Goal: Information Seeking & Learning: Learn about a topic

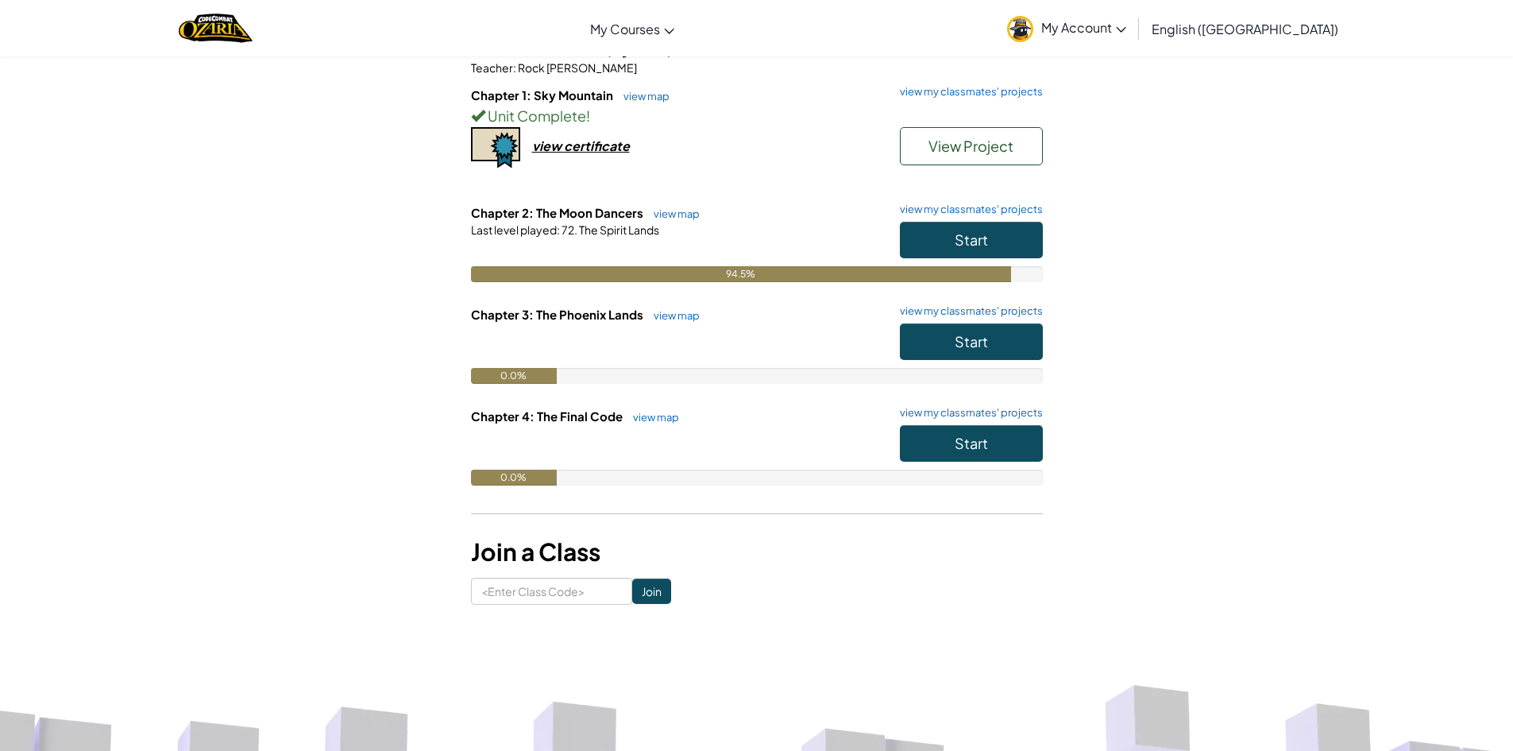
scroll to position [159, 0]
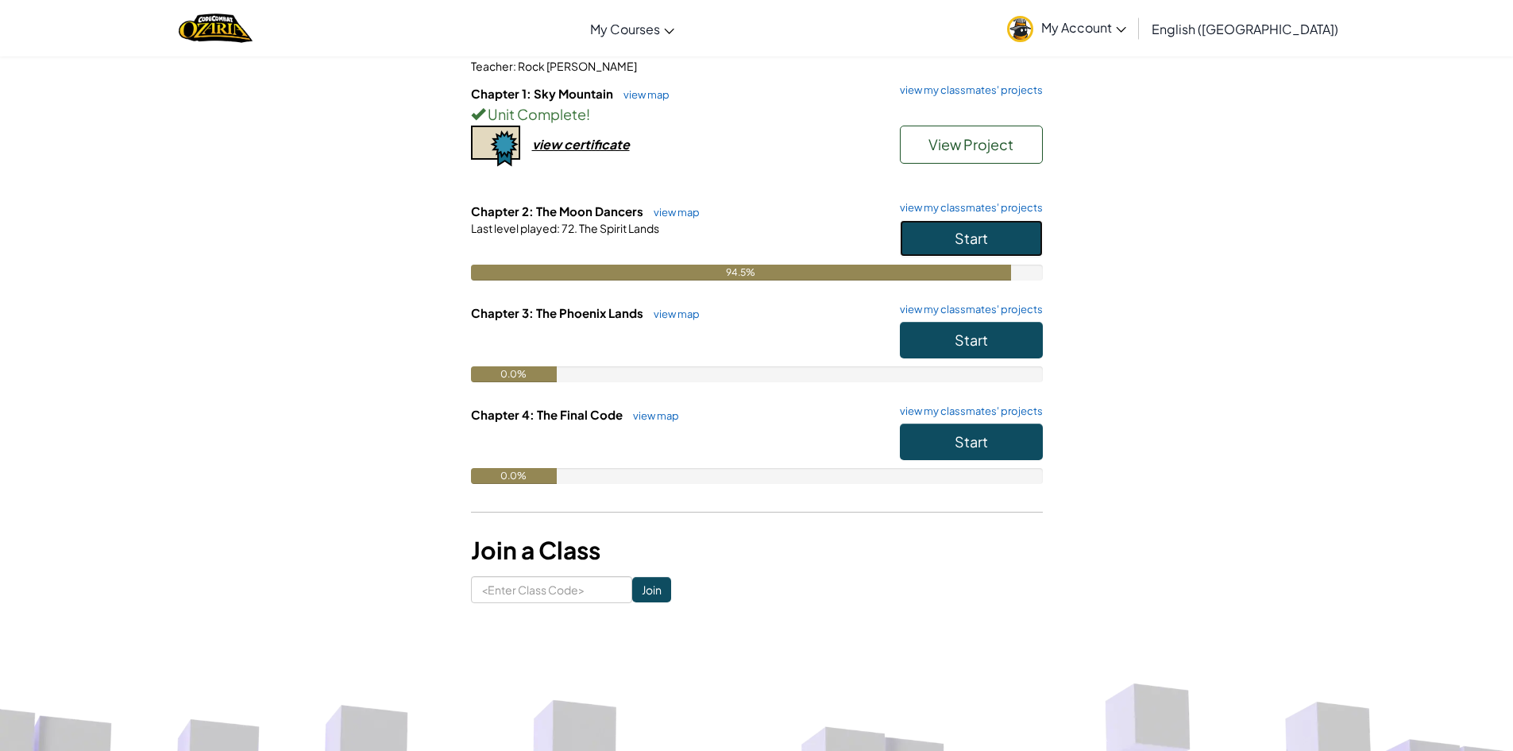
click at [1005, 240] on button "Start" at bounding box center [971, 238] width 143 height 37
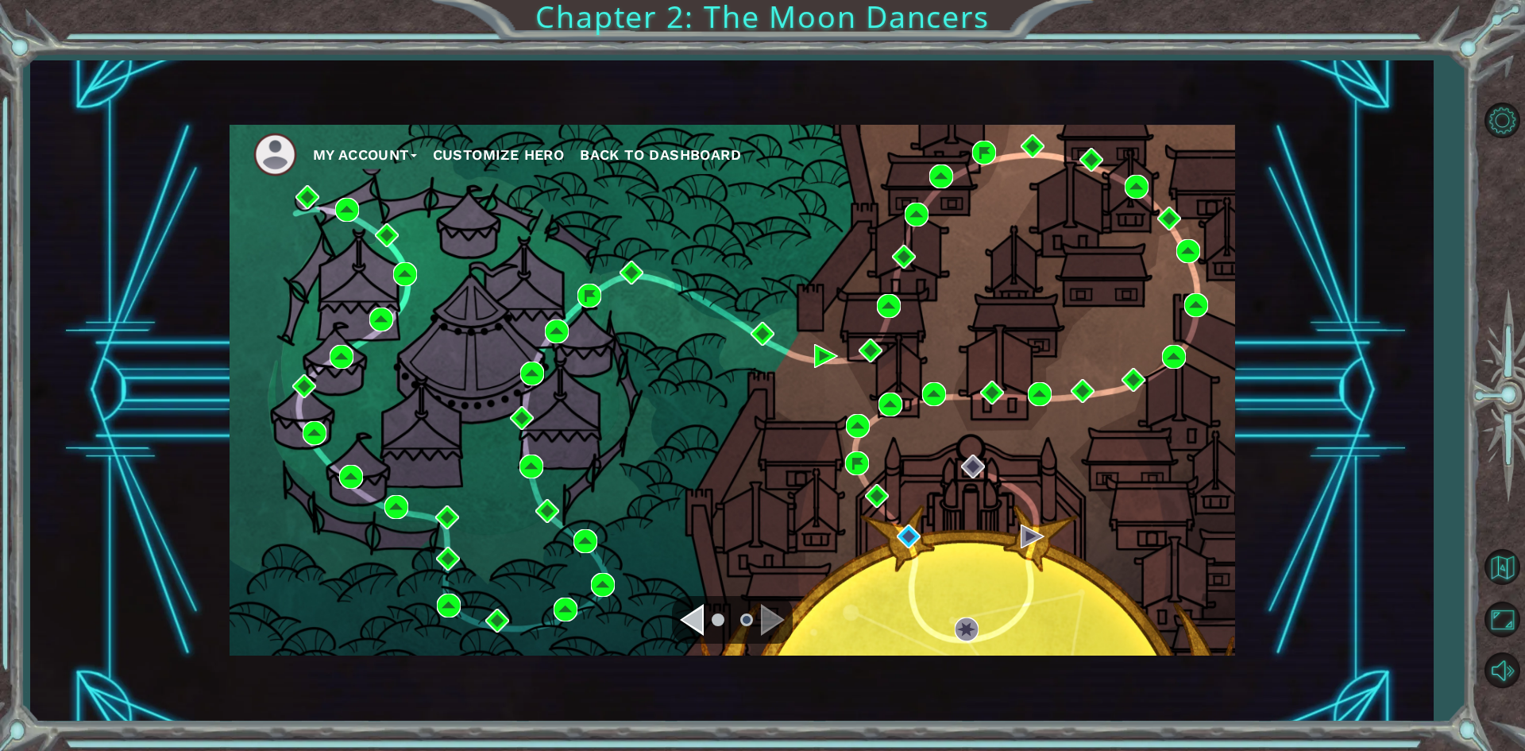
drag, startPoint x: 1019, startPoint y: 684, endPoint x: 0, endPoint y: 434, distance: 1049.3
click at [960, 676] on div "My Account Customize Hero Back to Dashboard" at bounding box center [731, 390] width 1403 height 661
click at [909, 527] on img at bounding box center [909, 536] width 24 height 24
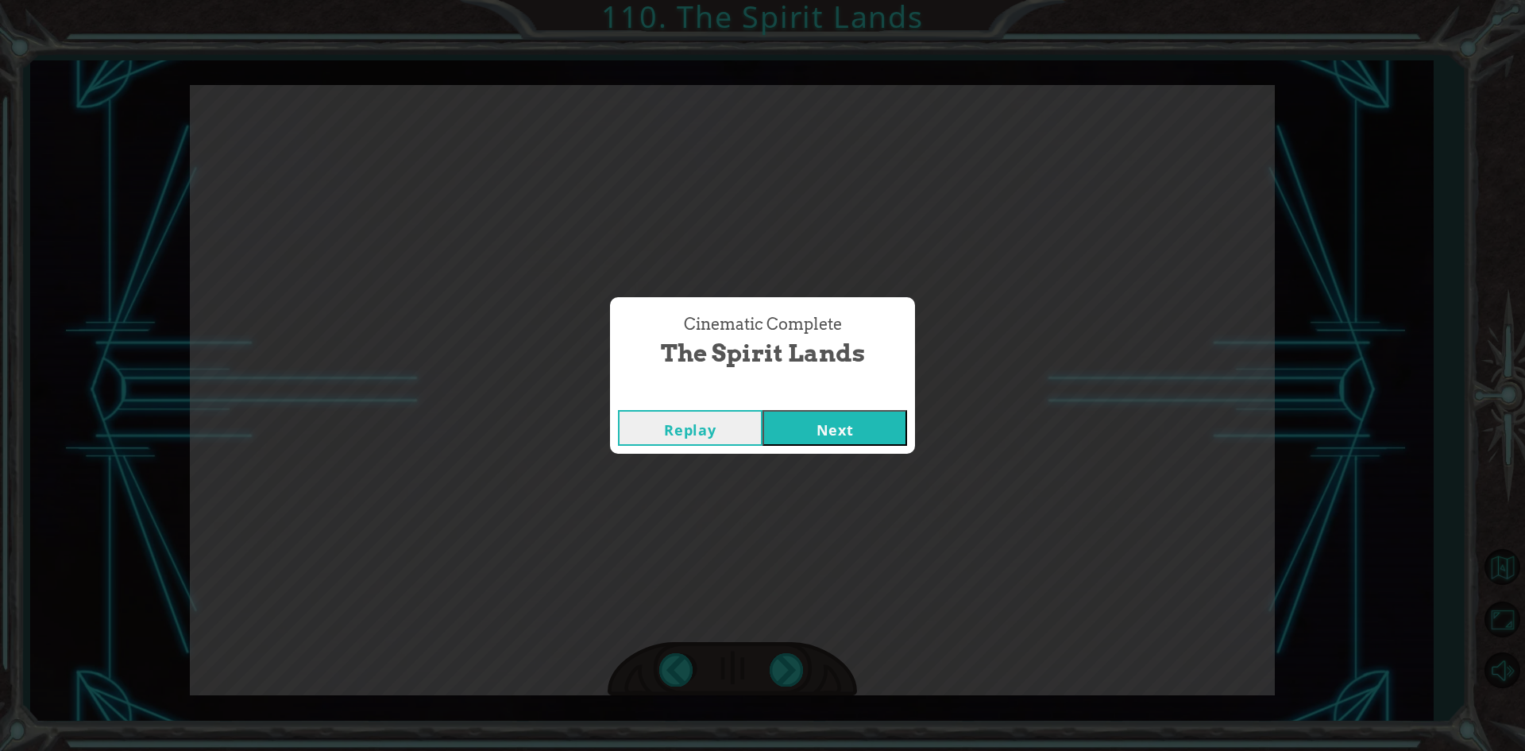
click at [883, 433] on button "Next" at bounding box center [835, 428] width 145 height 36
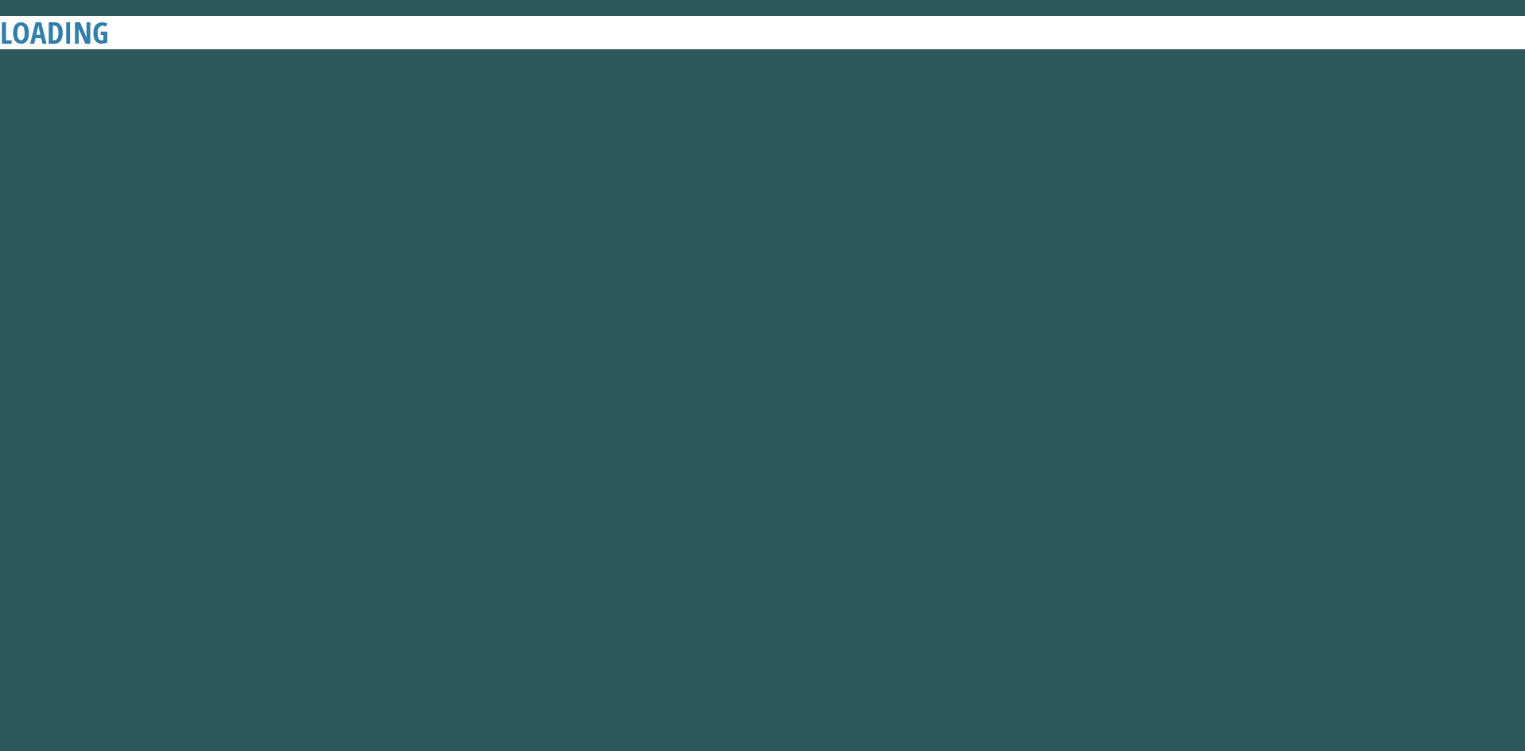
click at [883, 433] on button "Next" at bounding box center [835, 428] width 145 height 36
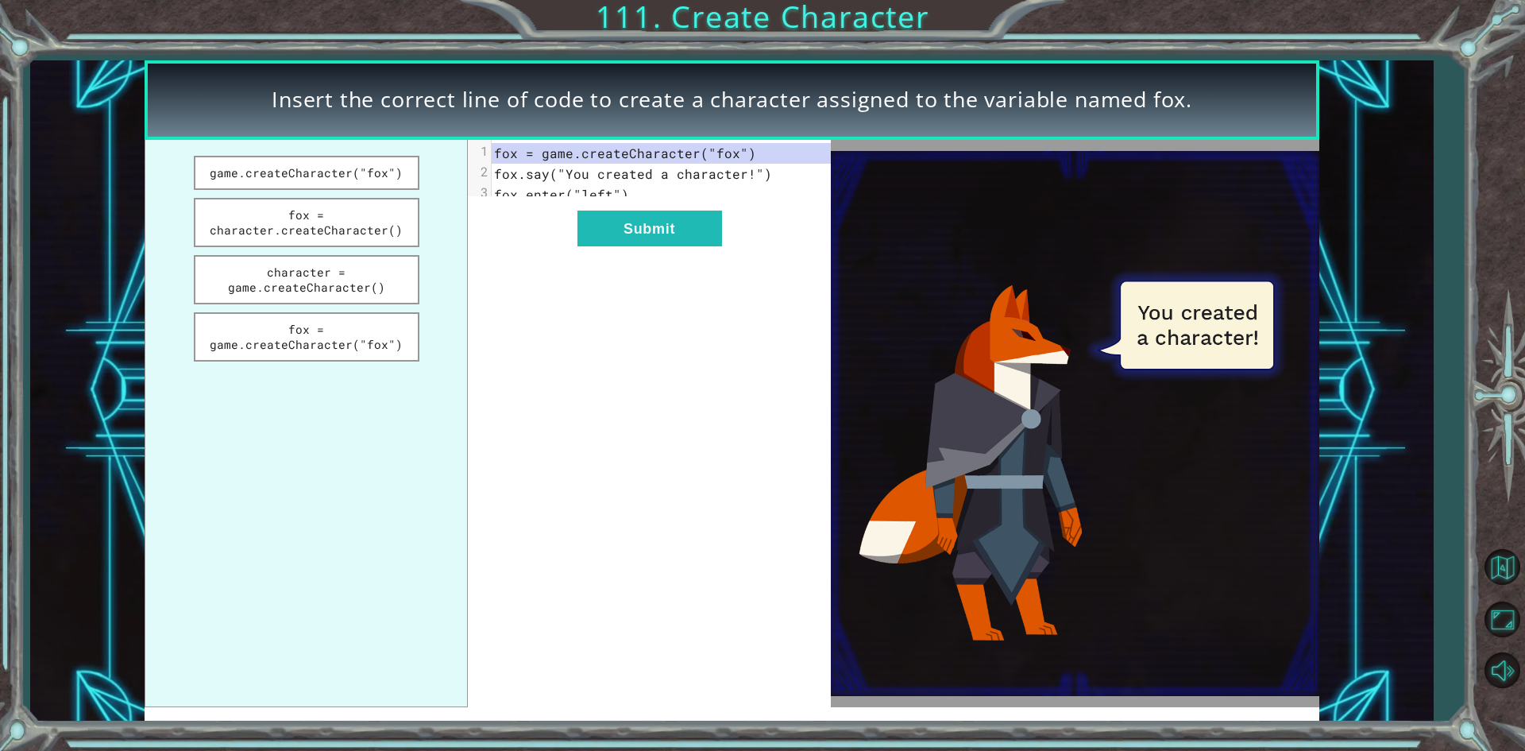
click at [883, 433] on img at bounding box center [1075, 423] width 488 height 545
click at [353, 288] on button "character = game.createCharacter()" at bounding box center [307, 279] width 226 height 49
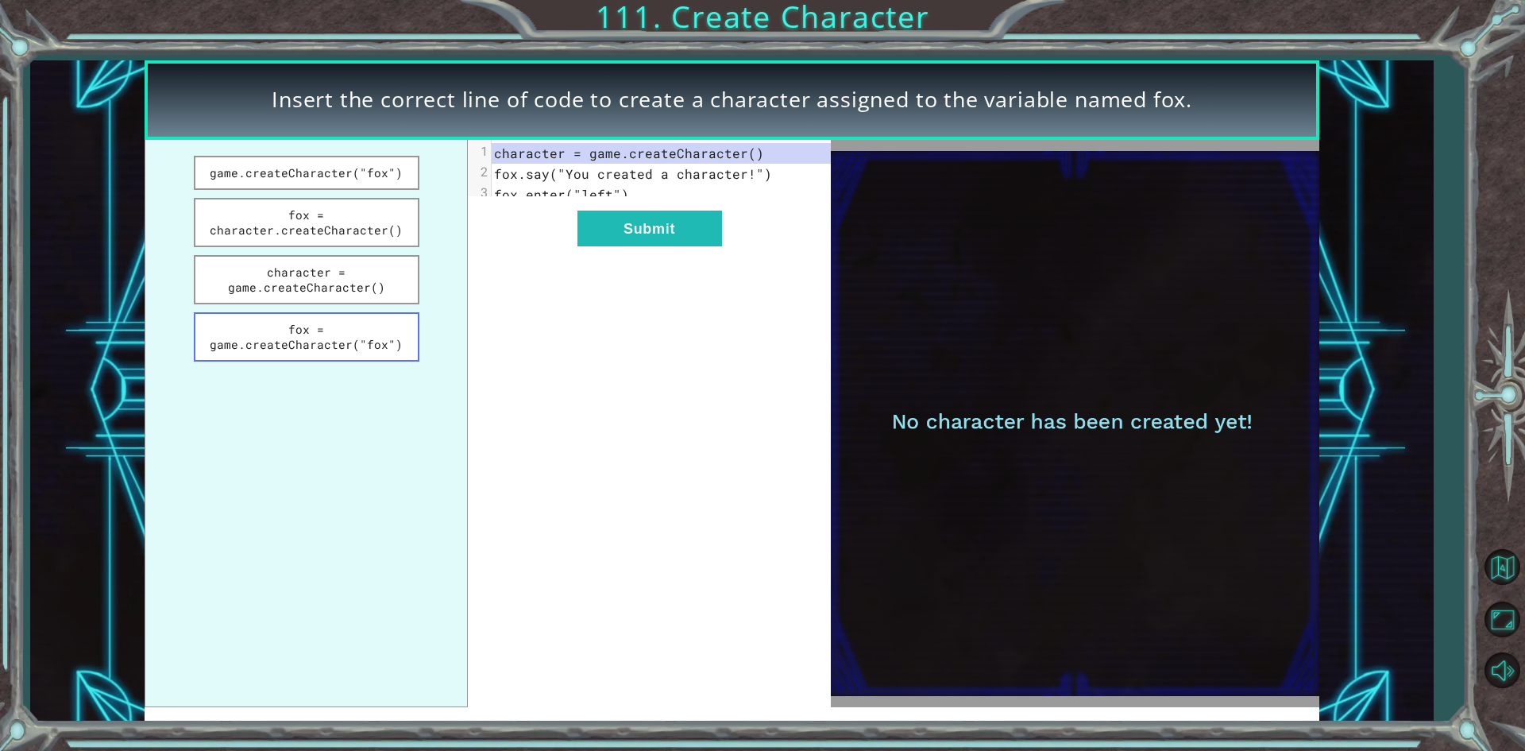
click at [355, 335] on button "fox = game.createCharacter("fox")" at bounding box center [307, 336] width 226 height 49
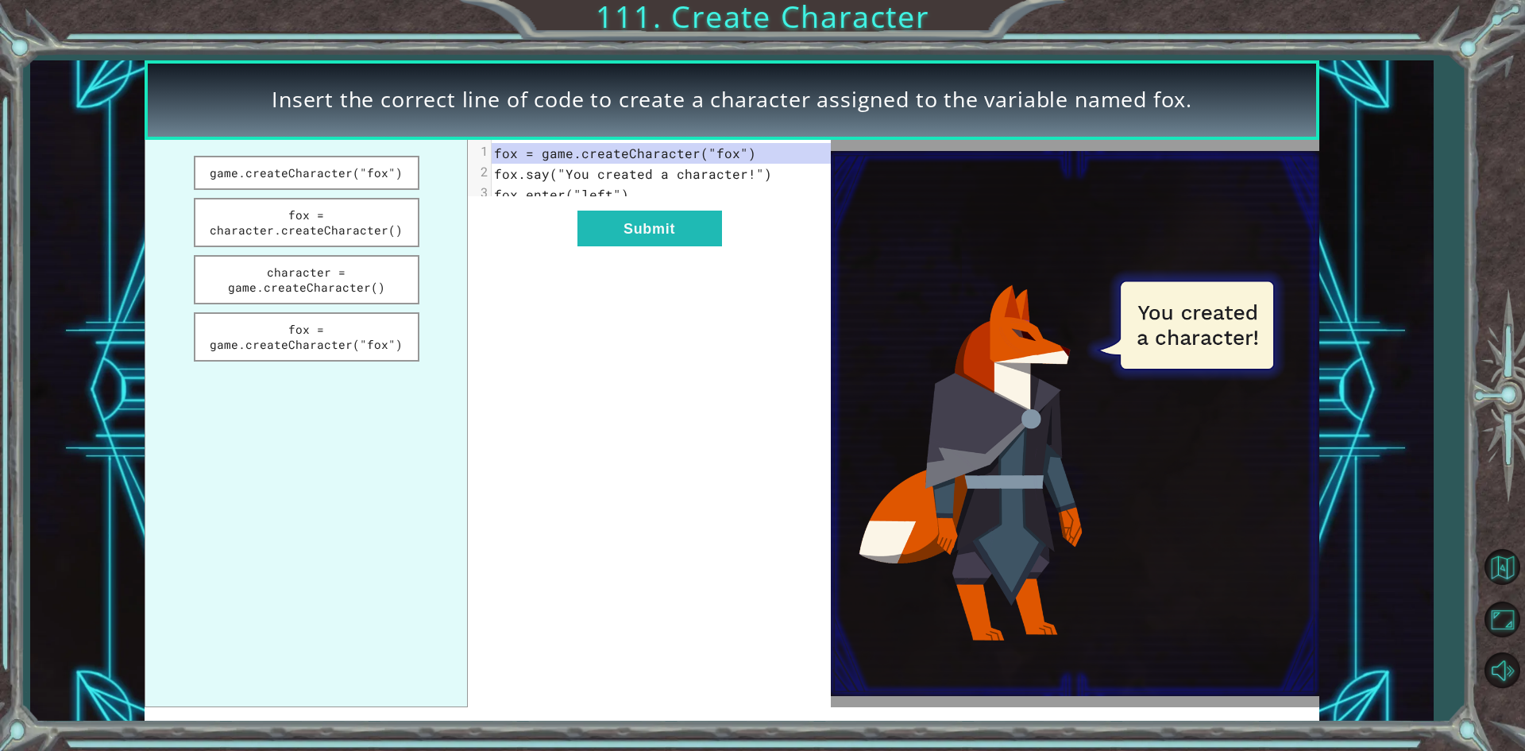
click at [608, 325] on div "xxxxxxxxxx 3 1 fox = game.createCharacter("fox") 2 fox.say("You created a chara…" at bounding box center [649, 423] width 362 height 567
click at [658, 264] on div "xxxxxxxxxx 3 1 fox = game.createCharacter("fox") 2 fox.say("You created a chara…" at bounding box center [649, 423] width 362 height 567
drag, startPoint x: 647, startPoint y: 257, endPoint x: 639, endPoint y: 237, distance: 21.7
click at [639, 237] on button "Submit" at bounding box center [649, 228] width 145 height 36
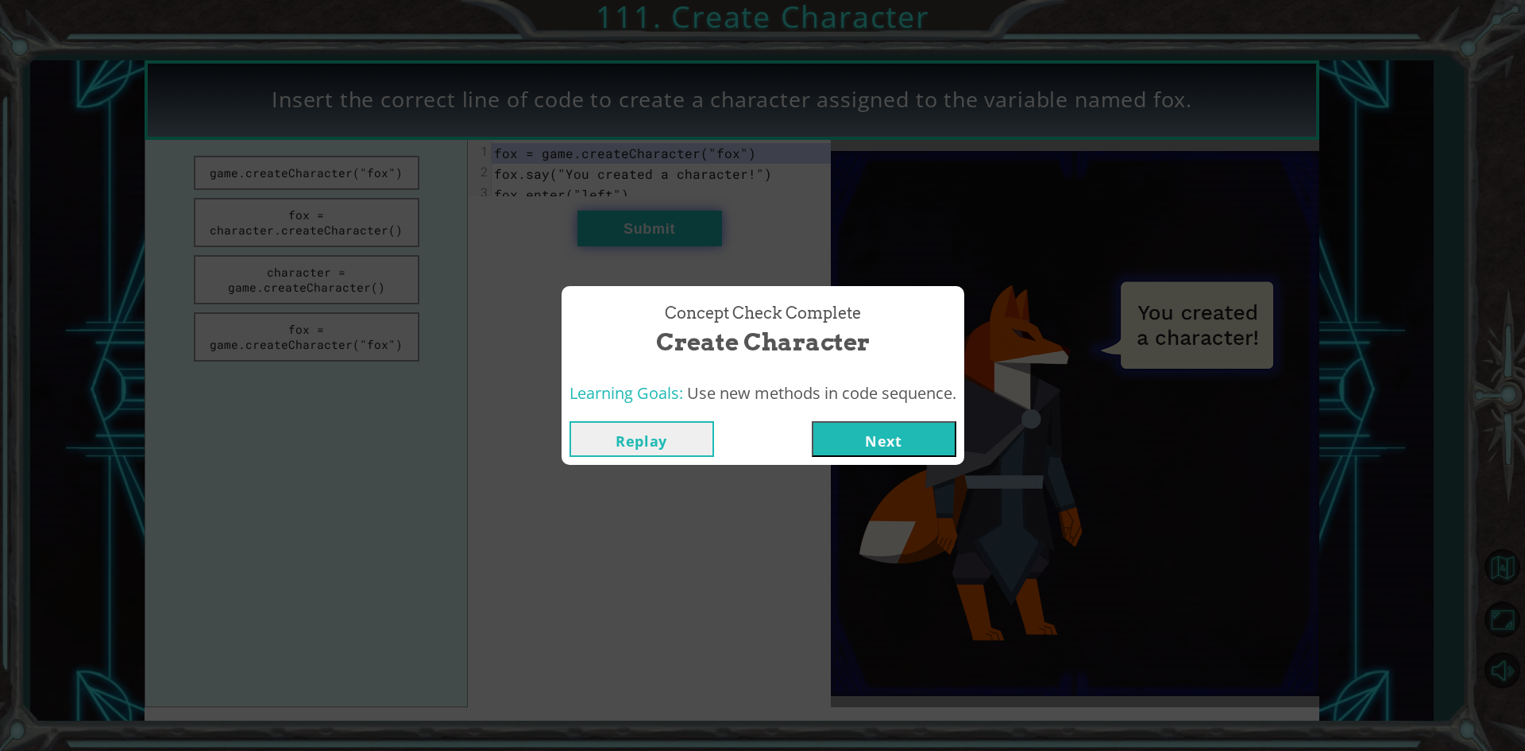
click at [635, 231] on div "Concept Check Complete Create Character Learning Goals: Use new methods in code…" at bounding box center [762, 375] width 1525 height 751
click at [886, 426] on button "Next" at bounding box center [884, 439] width 145 height 36
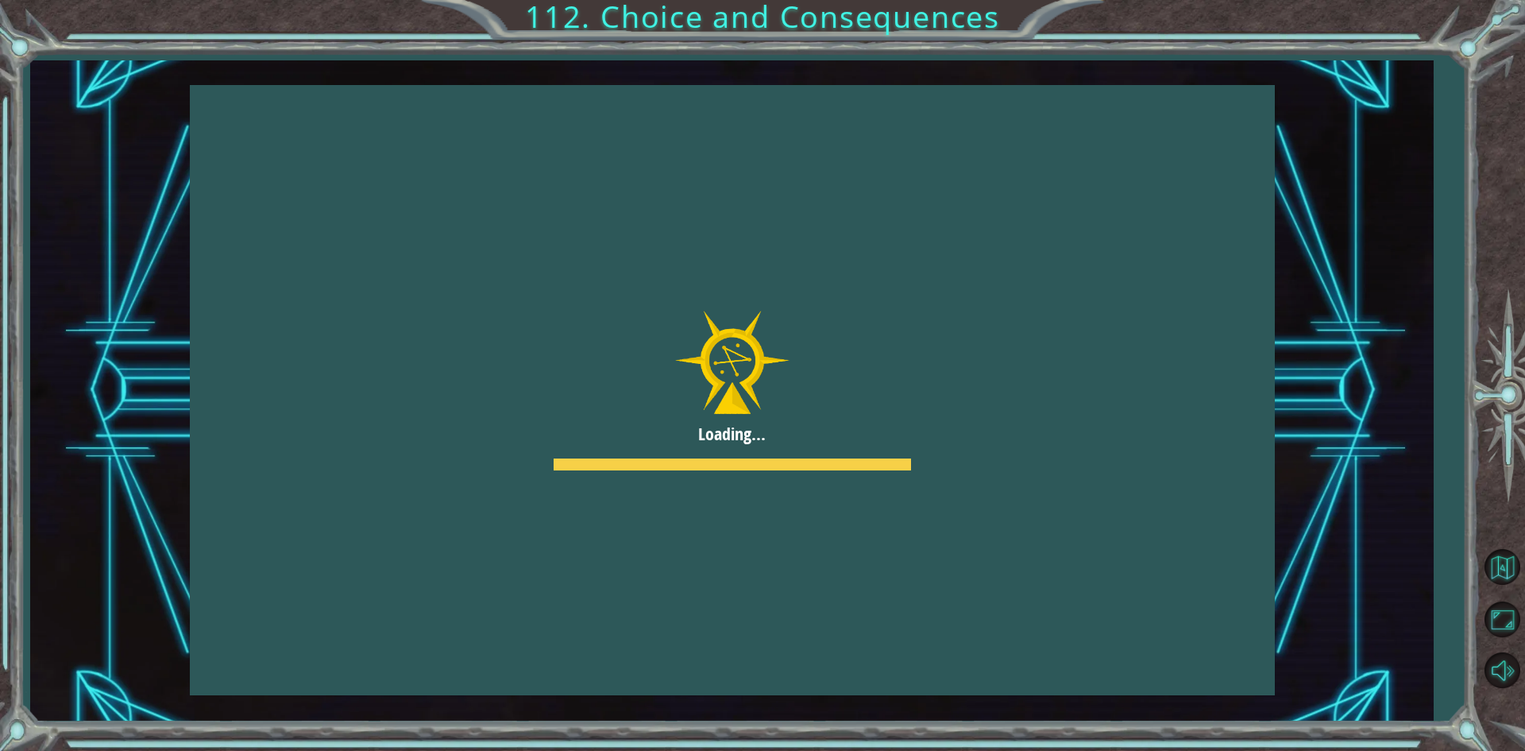
drag, startPoint x: 759, startPoint y: 425, endPoint x: 1524, endPoint y: 292, distance: 776.5
click at [736, 439] on div at bounding box center [732, 390] width 1085 height 610
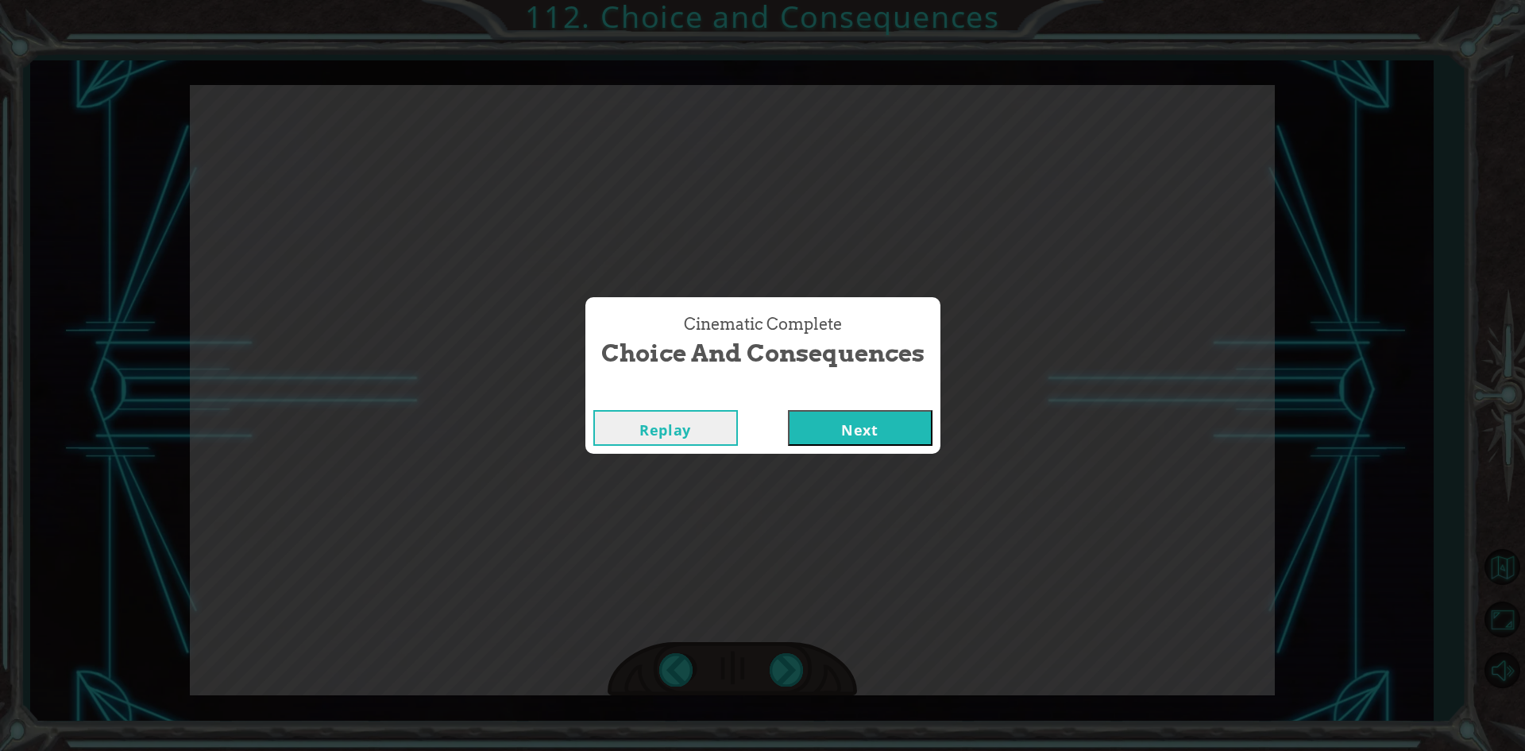
click at [846, 410] on button "Next" at bounding box center [860, 428] width 145 height 36
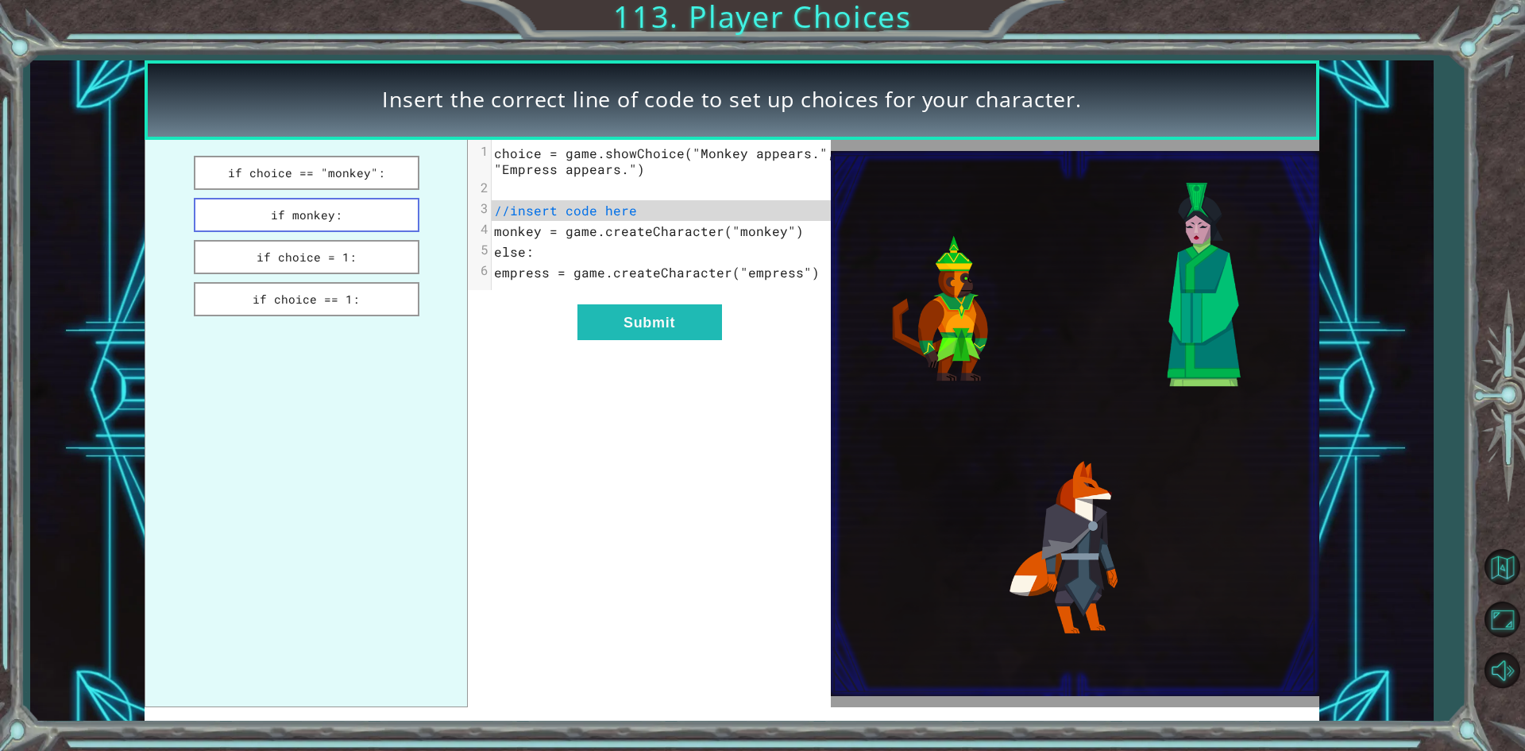
drag, startPoint x: 356, startPoint y: 169, endPoint x: 365, endPoint y: 211, distance: 43.0
click at [365, 211] on ul "if choice == "monkey": if monkey: if choice = 1: if choice == 1:" at bounding box center [306, 423] width 323 height 567
click at [340, 180] on button "if choice == "monkey":" at bounding box center [307, 173] width 226 height 34
drag, startPoint x: 391, startPoint y: 334, endPoint x: 410, endPoint y: 425, distance: 92.5
click at [410, 425] on ul "if choice == "monkey": if monkey: if choice = 1: if choice == 1:" at bounding box center [306, 423] width 323 height 567
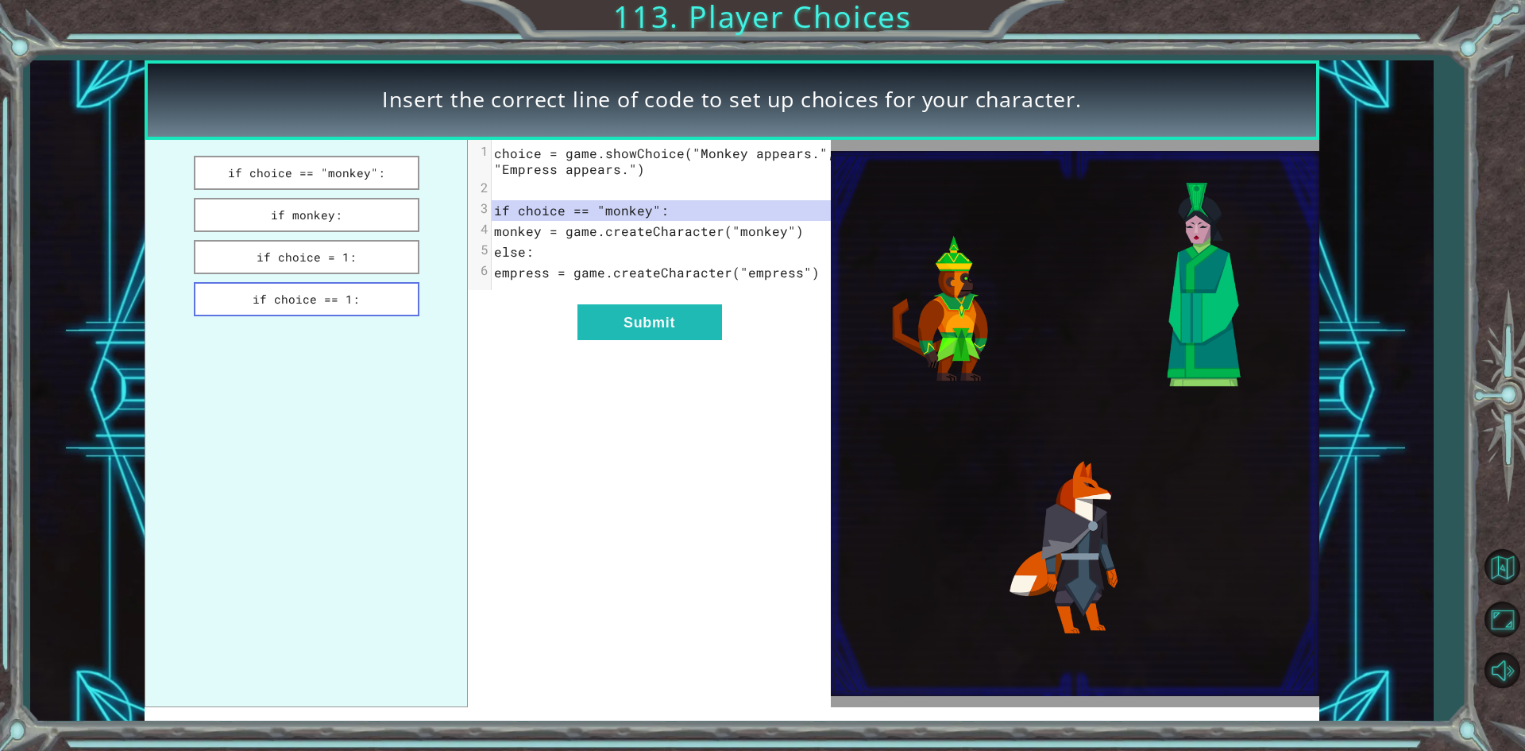
click at [357, 288] on button "if choice == 1:" at bounding box center [307, 299] width 226 height 34
click at [286, 270] on button "if choice = 1:" at bounding box center [307, 257] width 226 height 34
click at [336, 207] on button "if monkey:" at bounding box center [307, 215] width 226 height 34
click at [383, 164] on button "if choice == "monkey":" at bounding box center [307, 173] width 226 height 34
drag, startPoint x: 383, startPoint y: 267, endPoint x: 382, endPoint y: 298, distance: 31.0
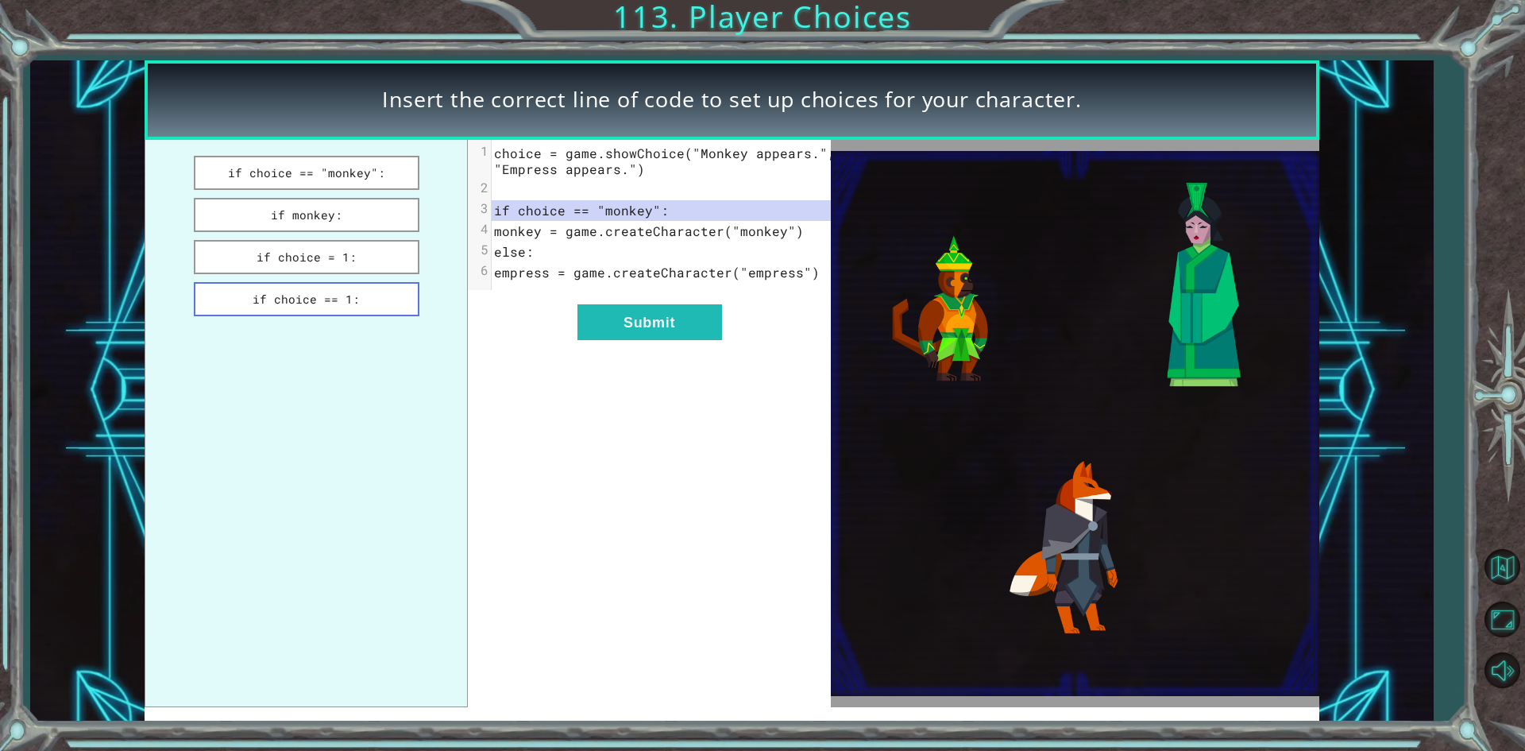
click at [381, 285] on ul "if choice == "monkey": if monkey: if choice = 1: if choice == 1:" at bounding box center [306, 423] width 323 height 567
click at [383, 302] on button "if choice == 1:" at bounding box center [307, 299] width 226 height 34
click at [322, 195] on ul "if choice == "monkey": if monkey: if choice = 1: if choice == 1:" at bounding box center [306, 423] width 323 height 567
click at [327, 206] on button "if monkey:" at bounding box center [307, 215] width 226 height 34
click at [364, 251] on button "if choice = 1:" at bounding box center [307, 257] width 226 height 34
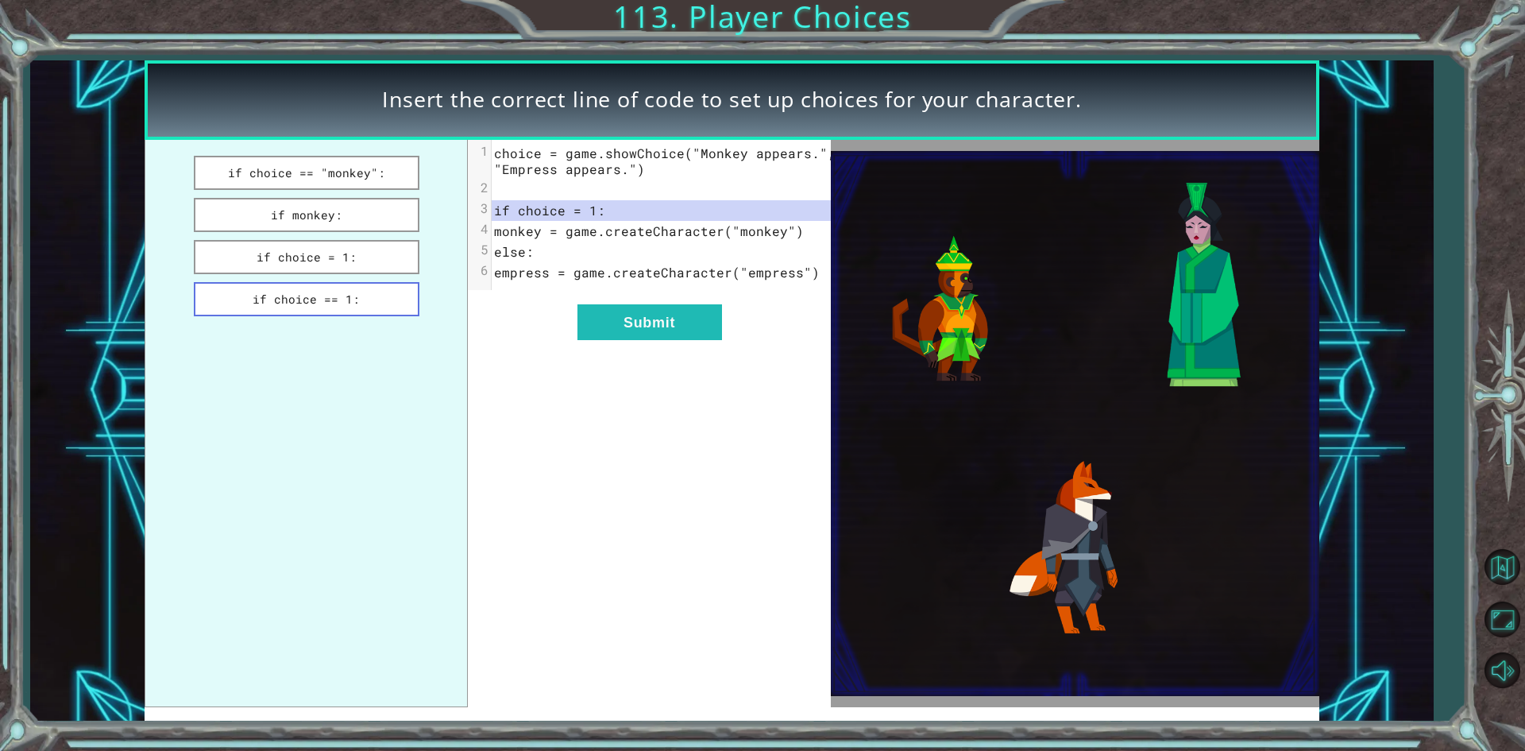
click at [365, 291] on button "if choice == 1:" at bounding box center [307, 299] width 226 height 34
click at [364, 274] on ul "if choice == "monkey": if monkey: if choice = 1: if choice == 1:" at bounding box center [306, 423] width 323 height 567
drag, startPoint x: 612, startPoint y: 312, endPoint x: 614, endPoint y: 335, distance: 23.1
click at [614, 327] on div "xxxxxxxxxx 6 1 choice = game.showChoice("Monkey appears.", "Empress appears.") …" at bounding box center [649, 423] width 362 height 567
click at [615, 340] on button "Submit" at bounding box center [649, 322] width 145 height 36
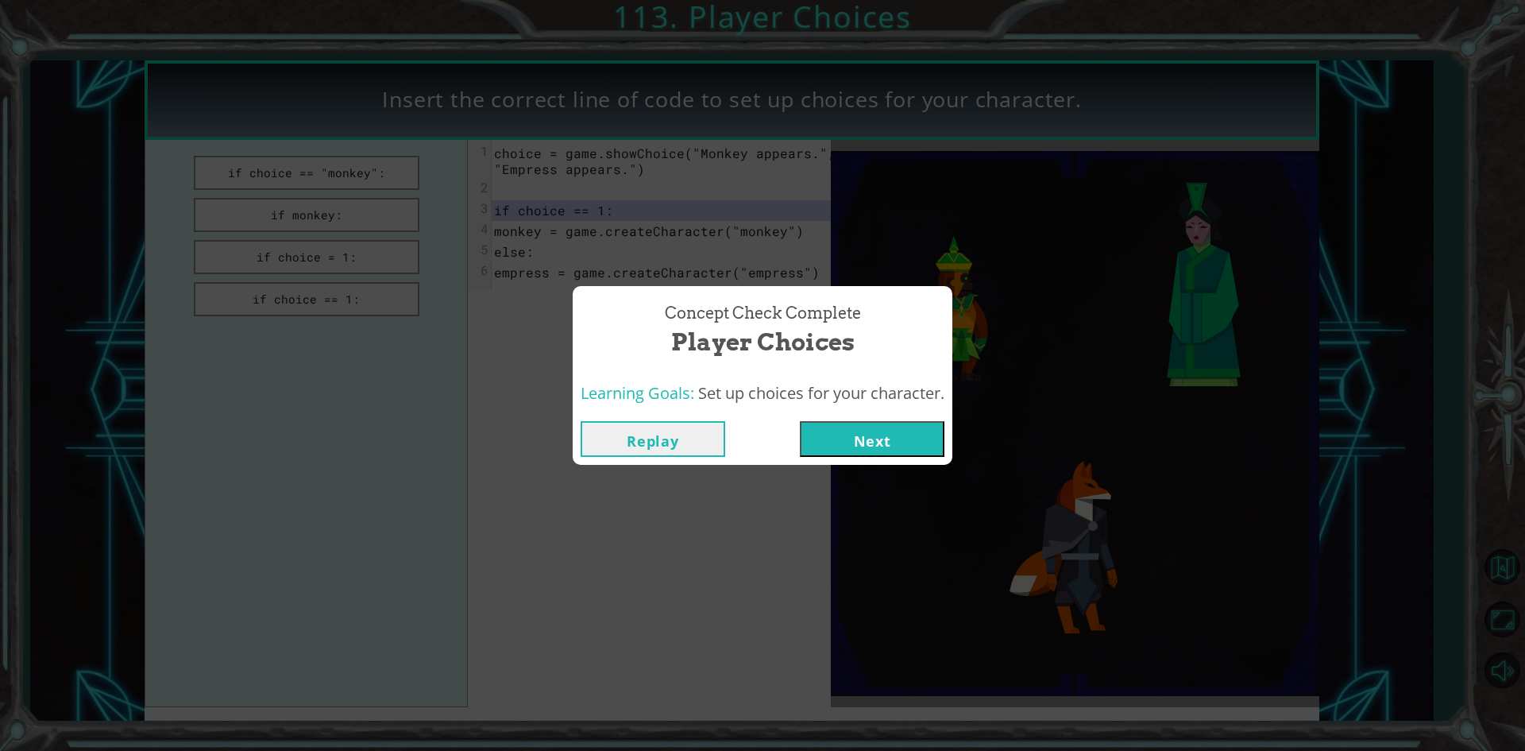
click at [878, 430] on button "Next" at bounding box center [872, 439] width 145 height 36
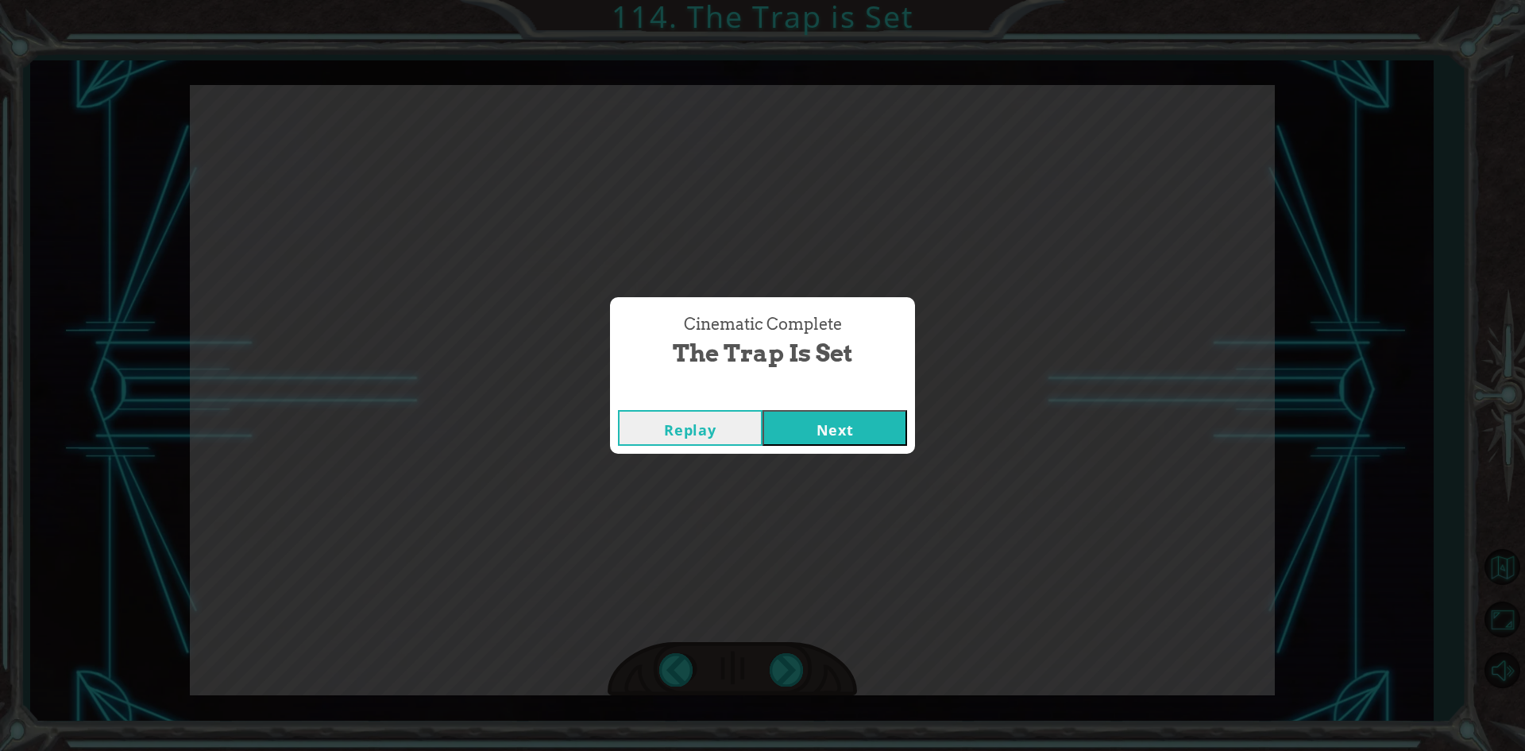
click at [844, 424] on button "Next" at bounding box center [835, 428] width 145 height 36
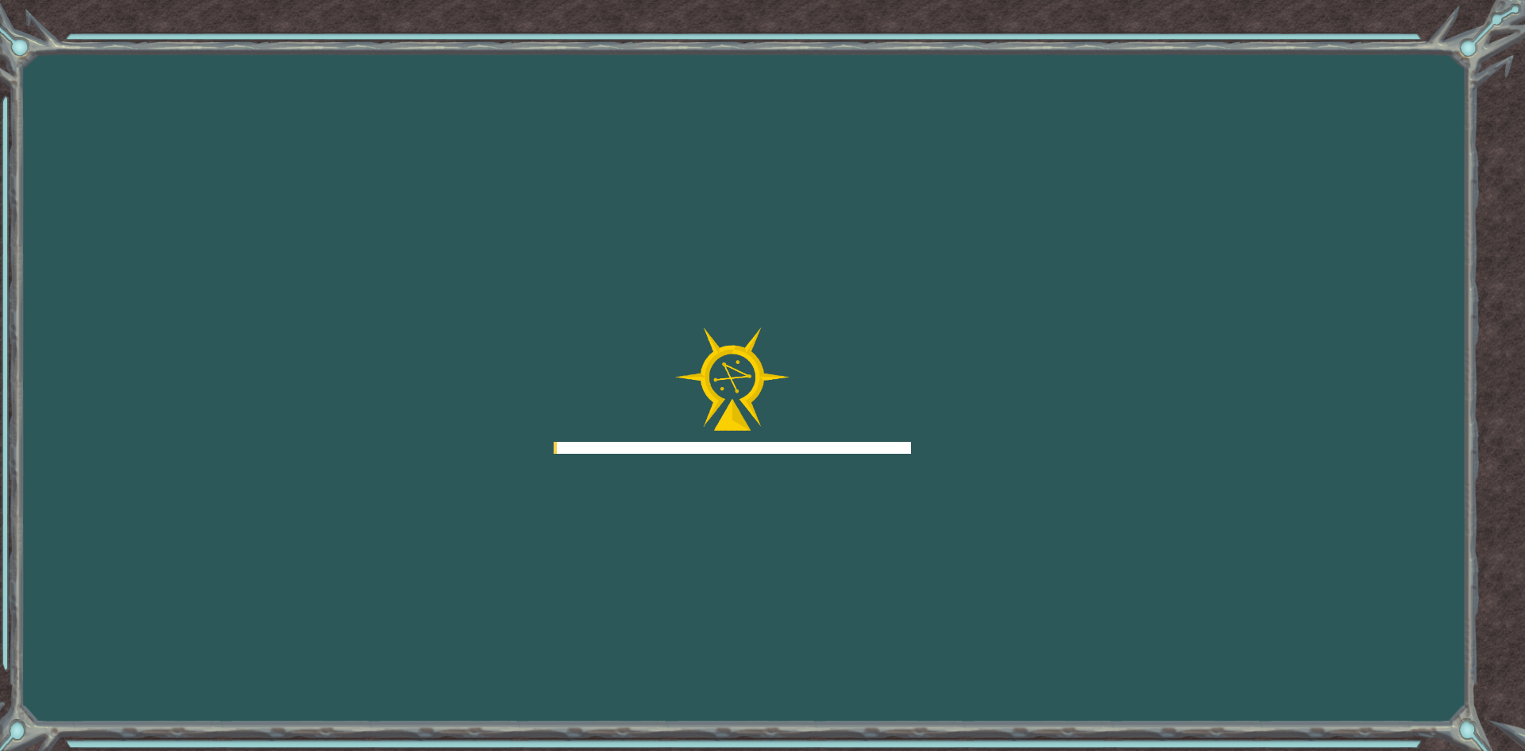
click at [844, 419] on div at bounding box center [732, 390] width 357 height 127
click at [843, 419] on div at bounding box center [732, 390] width 357 height 127
click at [836, 420] on div at bounding box center [732, 390] width 357 height 127
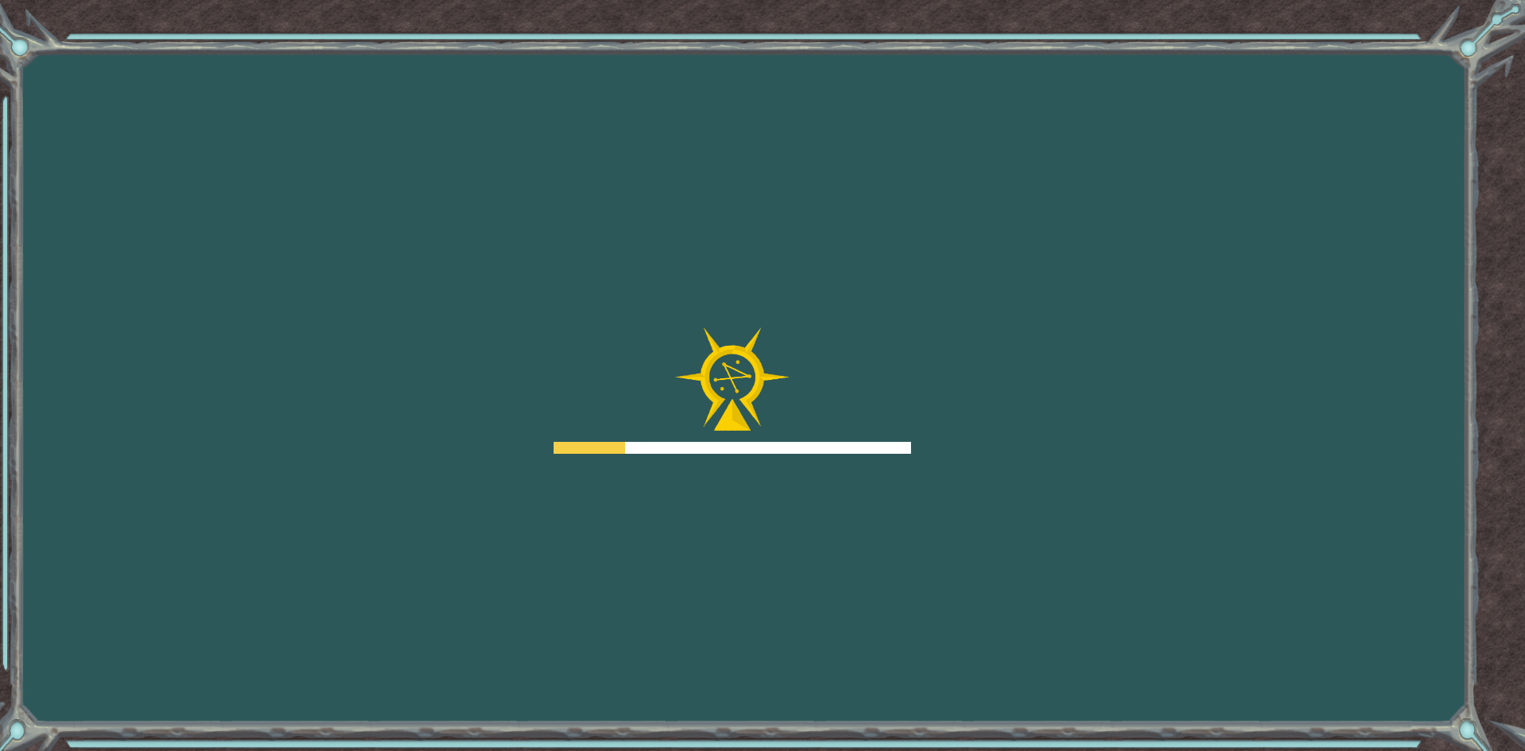
click at [833, 422] on div at bounding box center [732, 390] width 357 height 127
click at [836, 422] on div at bounding box center [732, 390] width 357 height 127
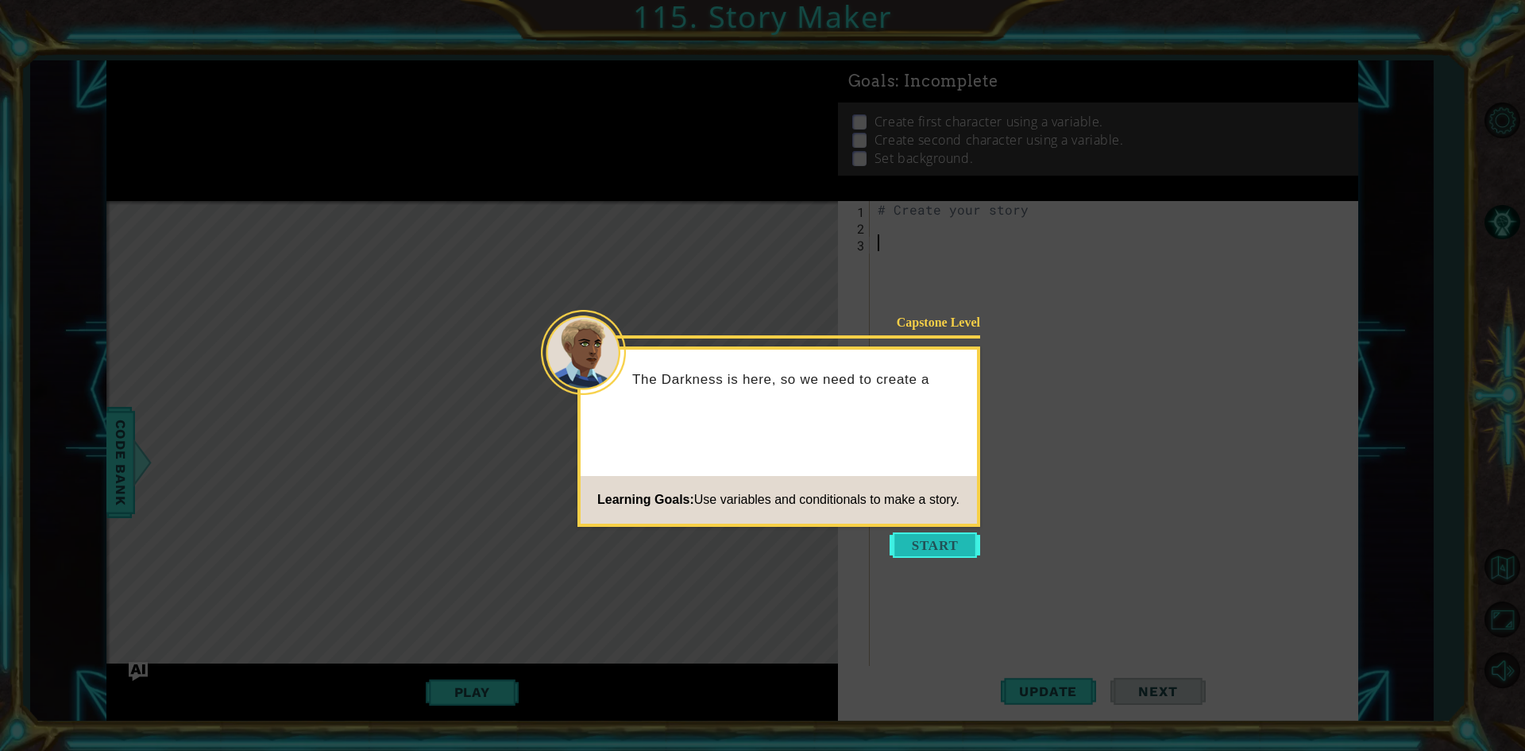
click at [929, 546] on button "Start" at bounding box center [935, 544] width 91 height 25
